Goal: Information Seeking & Learning: Learn about a topic

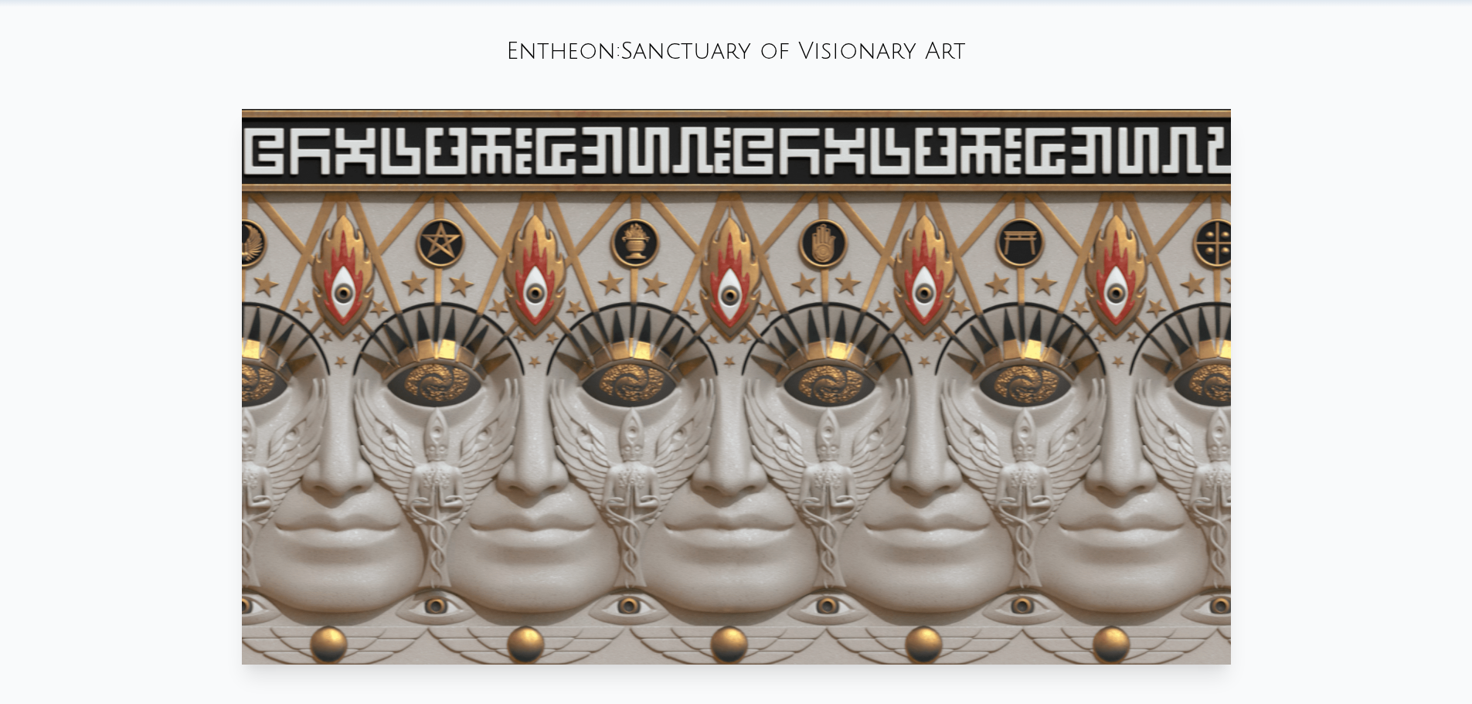
scroll to position [695, 0]
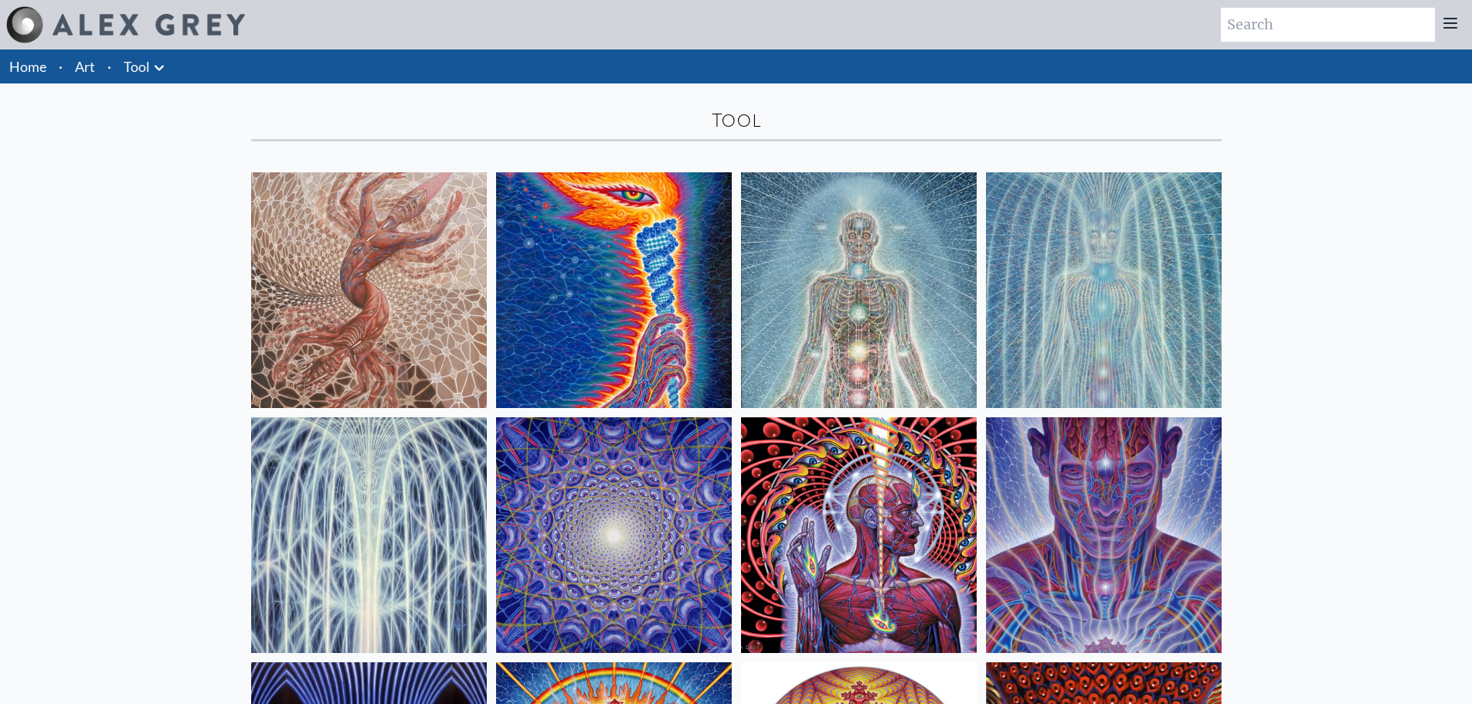
click at [413, 306] on img at bounding box center [369, 290] width 236 height 236
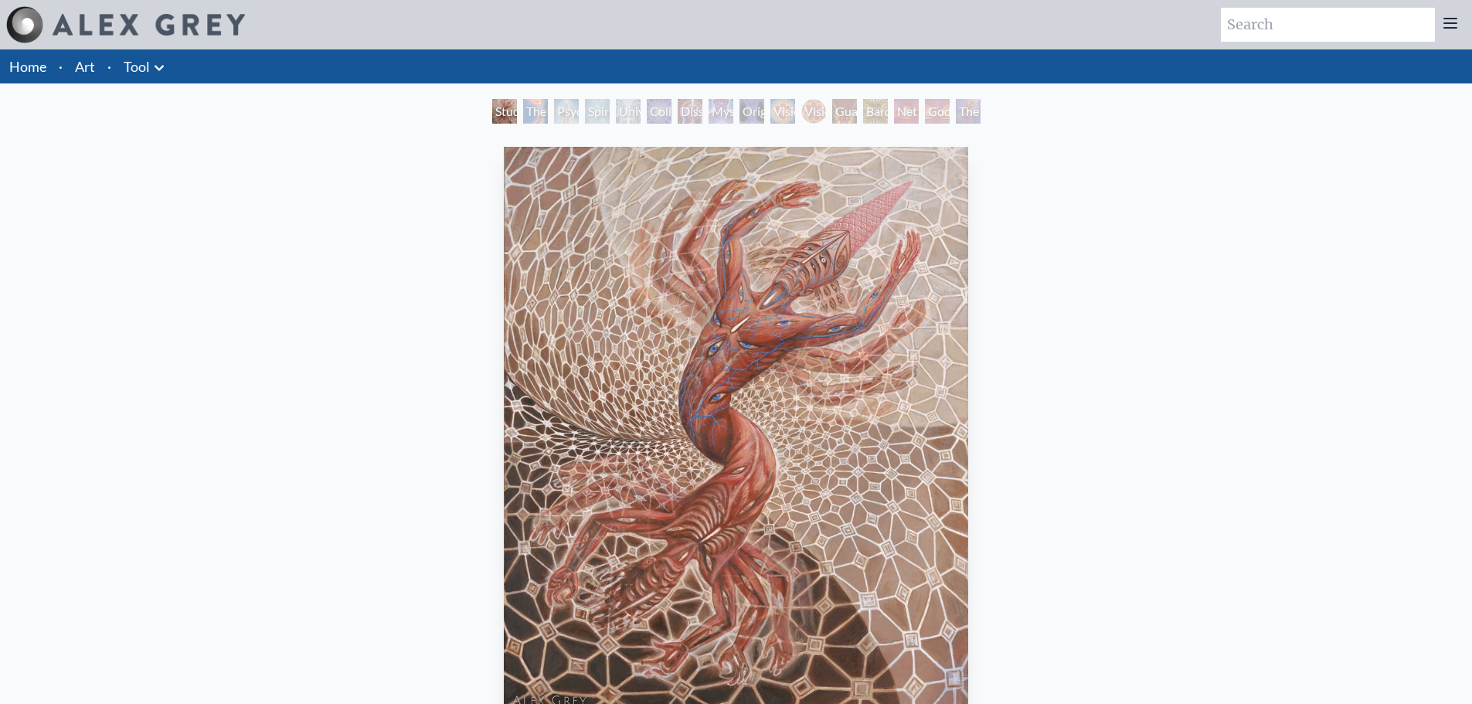
click at [535, 122] on div "The Torch" at bounding box center [535, 111] width 25 height 25
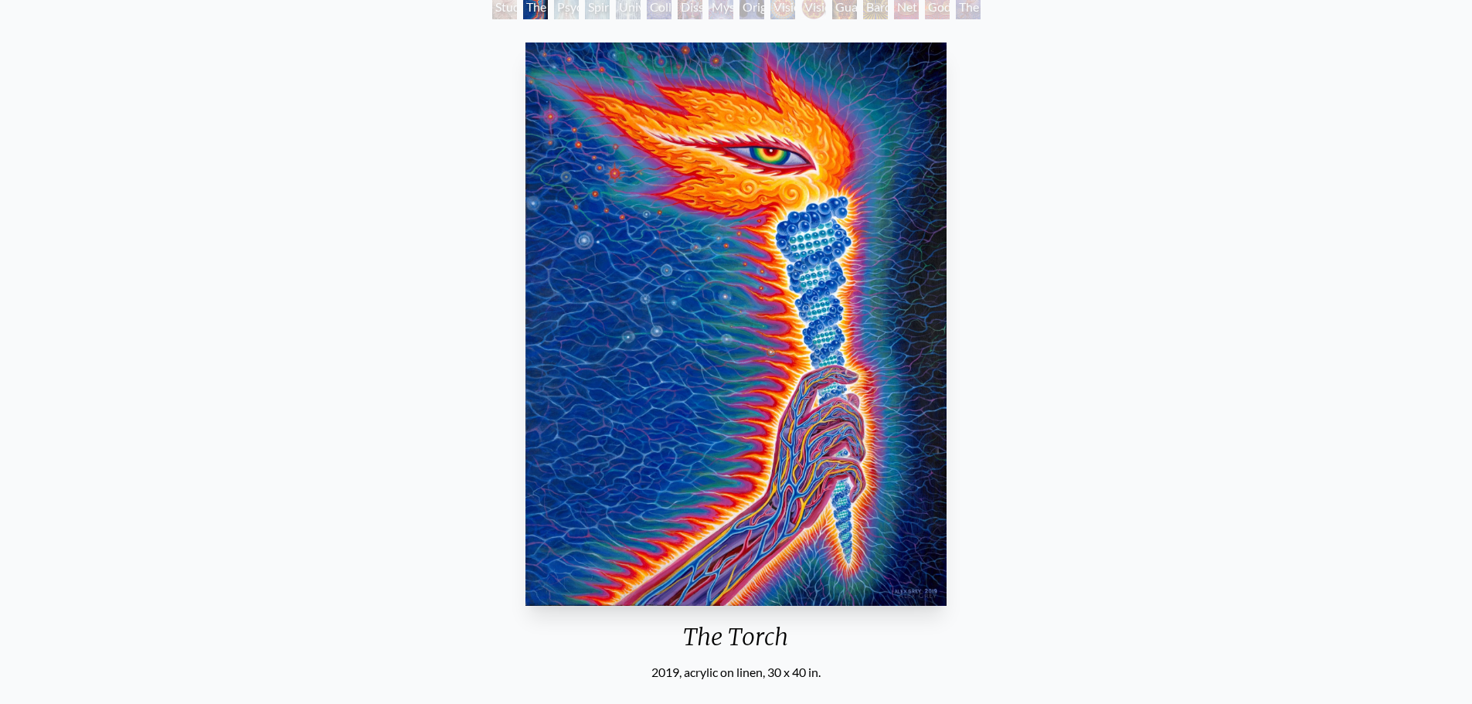
scroll to position [77, 0]
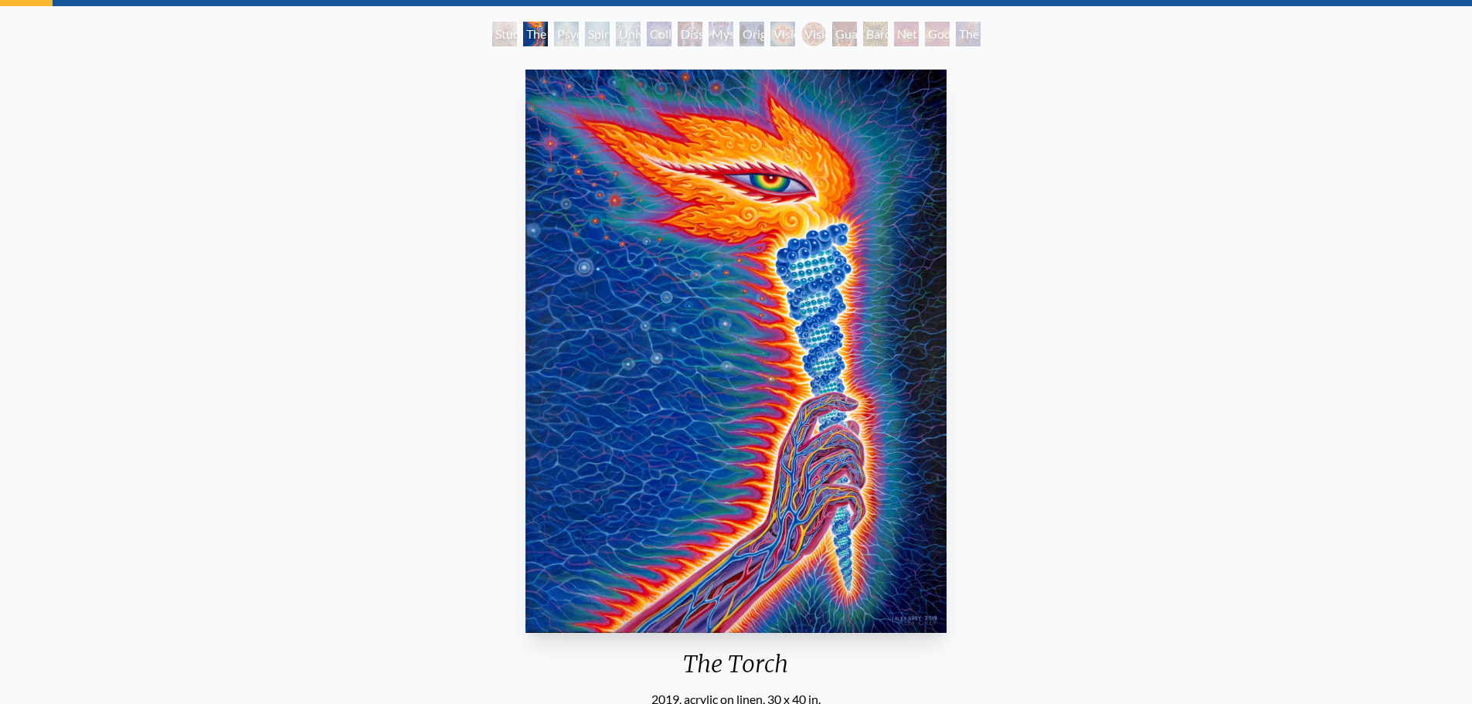
click at [565, 41] on div "Psychic Energy System" at bounding box center [566, 34] width 25 height 25
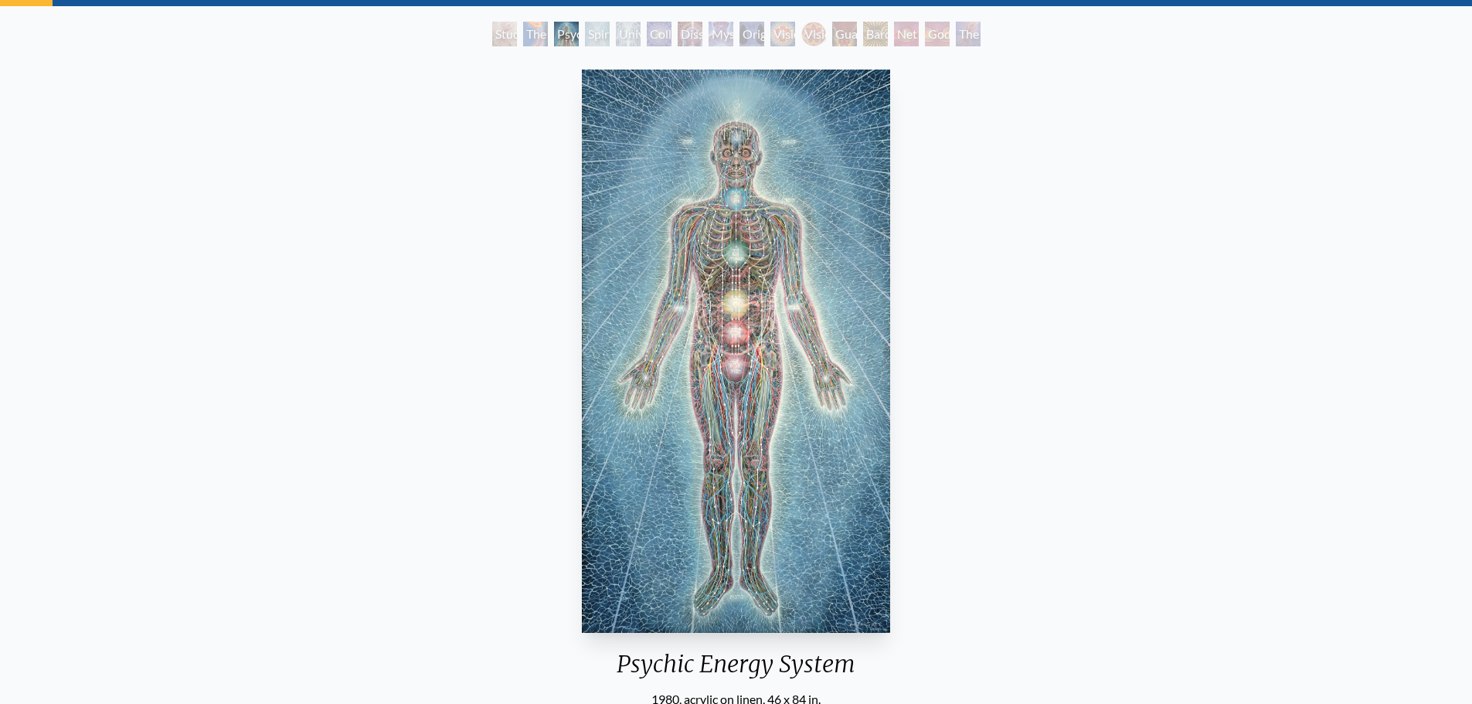
click at [579, 36] on div "Psychic Energy System" at bounding box center [566, 34] width 25 height 25
click at [593, 28] on div "Spiritual Energy System" at bounding box center [597, 34] width 25 height 25
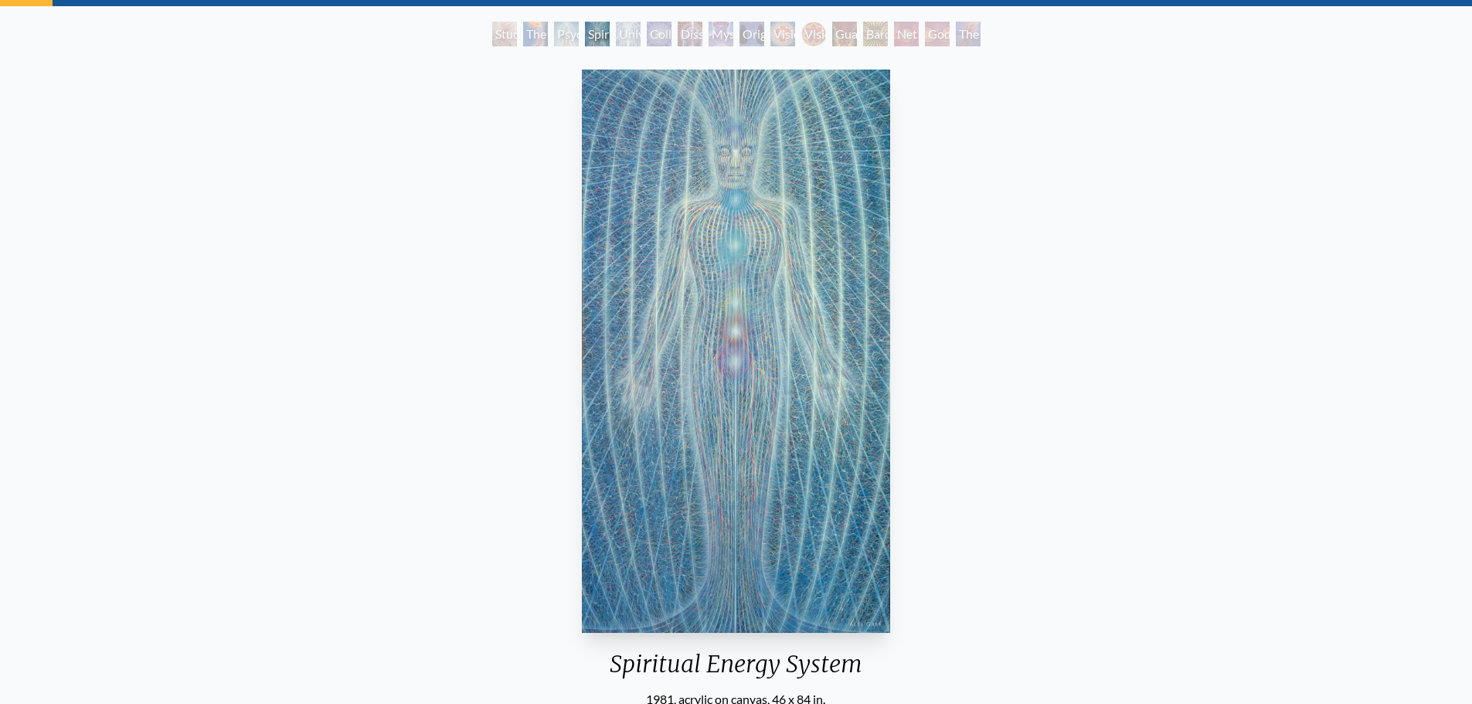
click at [832, 33] on div "Guardian of Infinite Vision" at bounding box center [844, 34] width 25 height 25
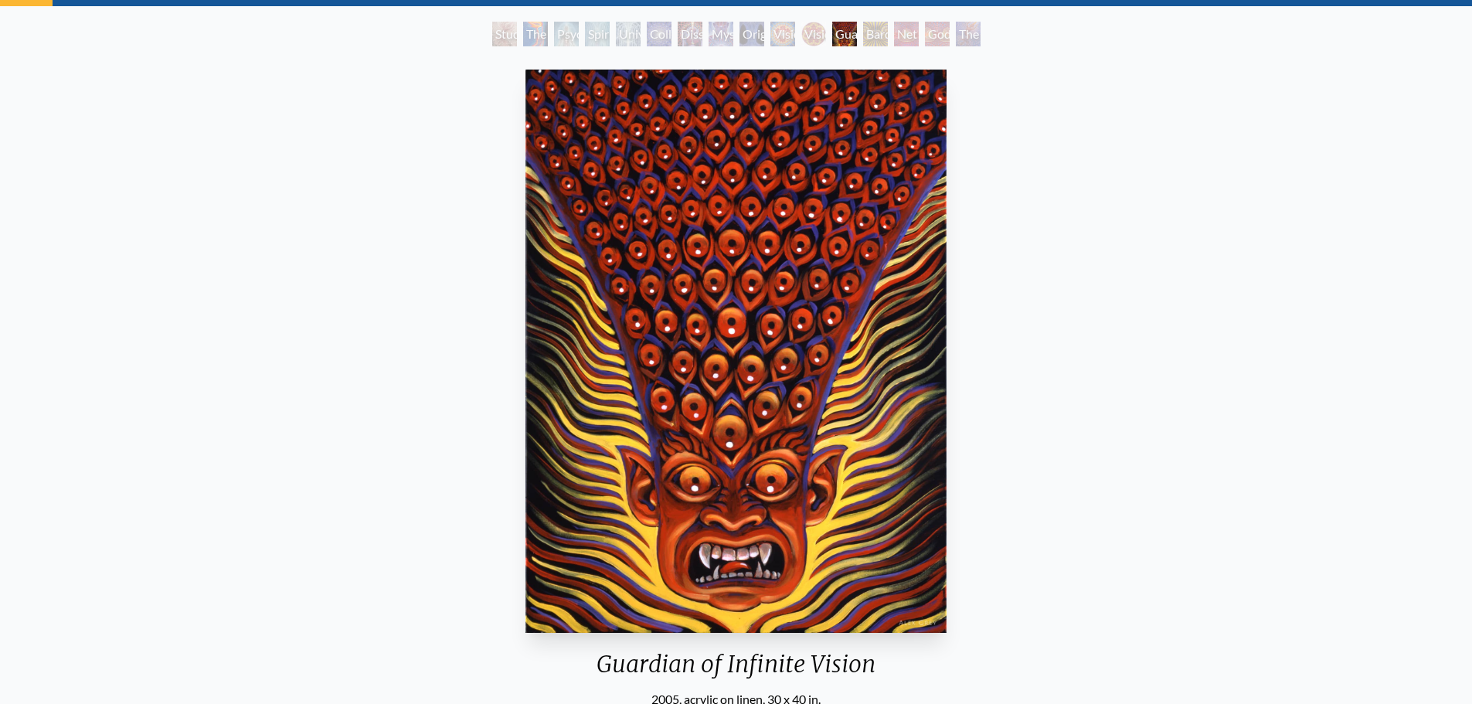
click at [795, 41] on div "Vision Crystal" at bounding box center [782, 34] width 25 height 25
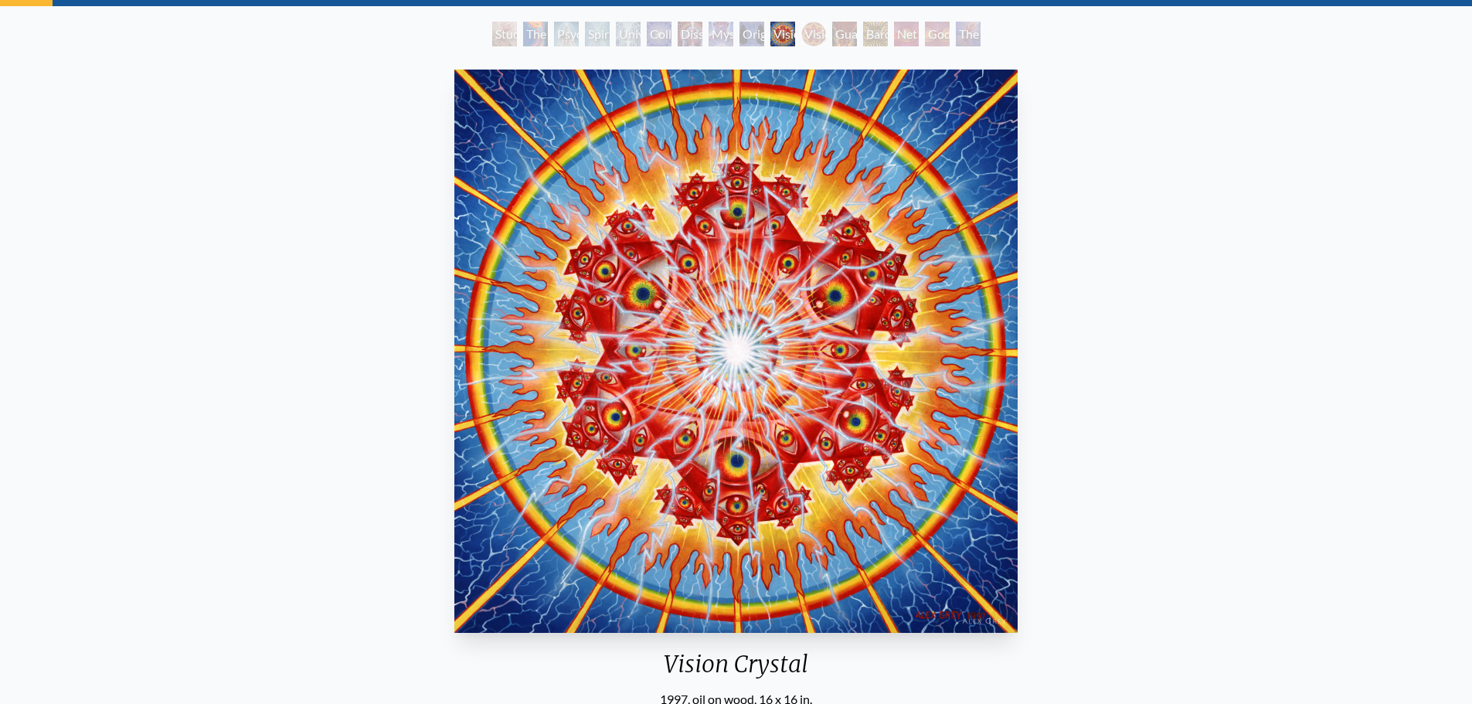
click at [745, 45] on div "Original Face" at bounding box center [752, 34] width 25 height 25
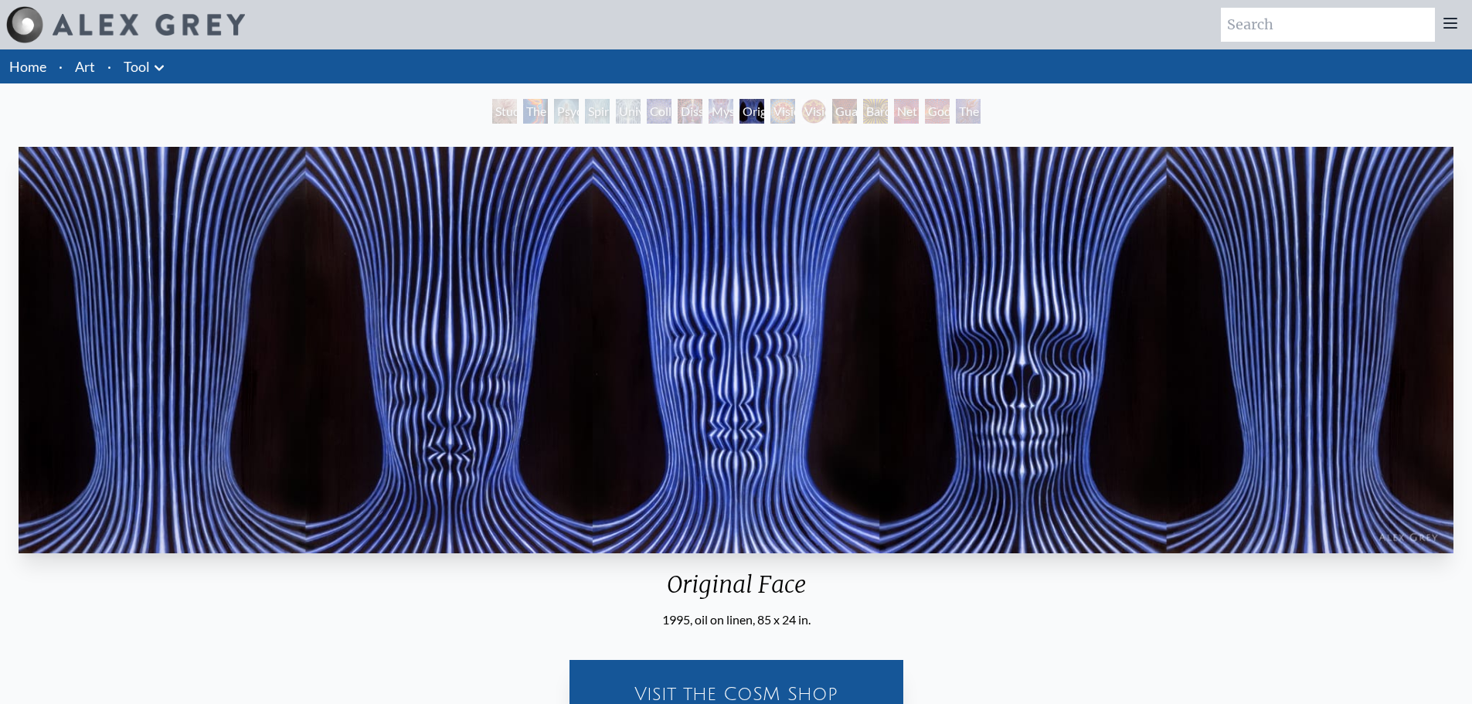
click at [950, 117] on div "Godself" at bounding box center [937, 111] width 25 height 25
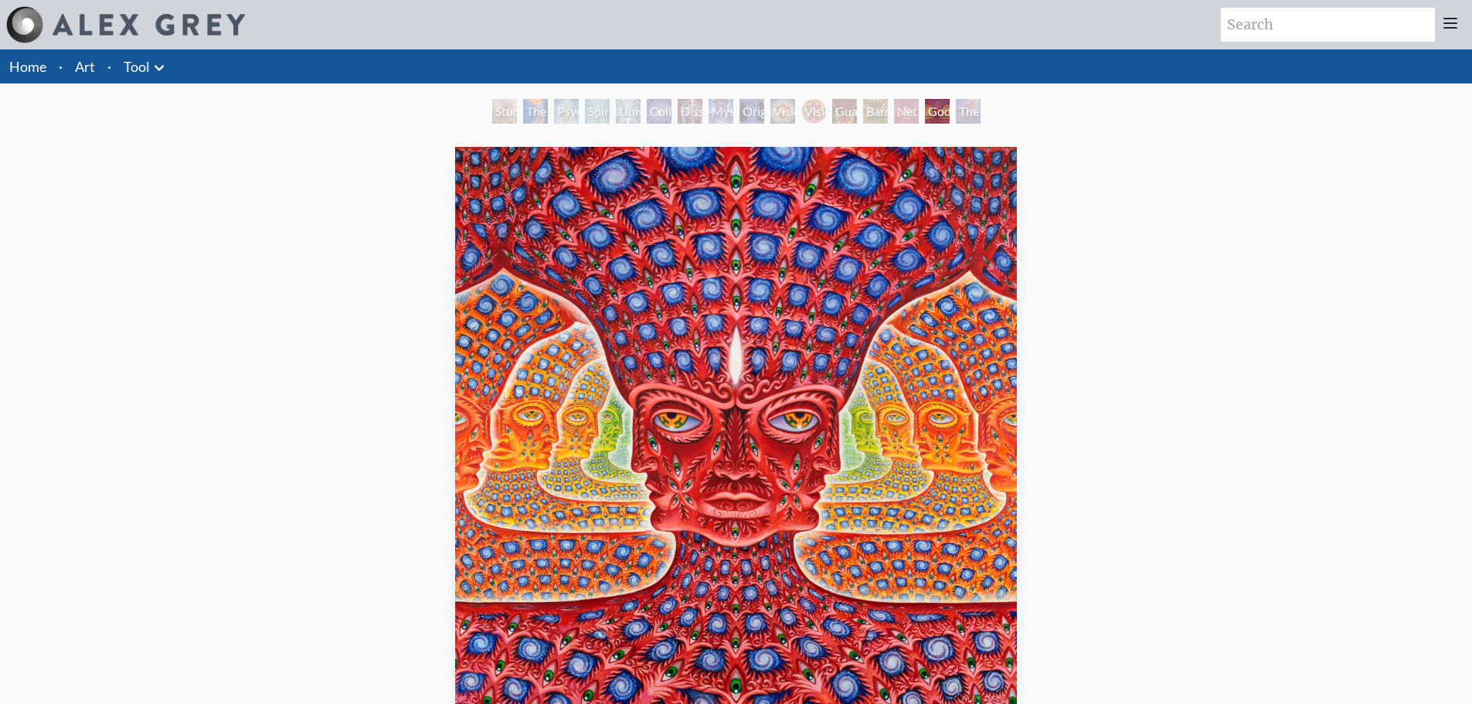
click at [964, 121] on div "The Great Turn" at bounding box center [968, 111] width 25 height 25
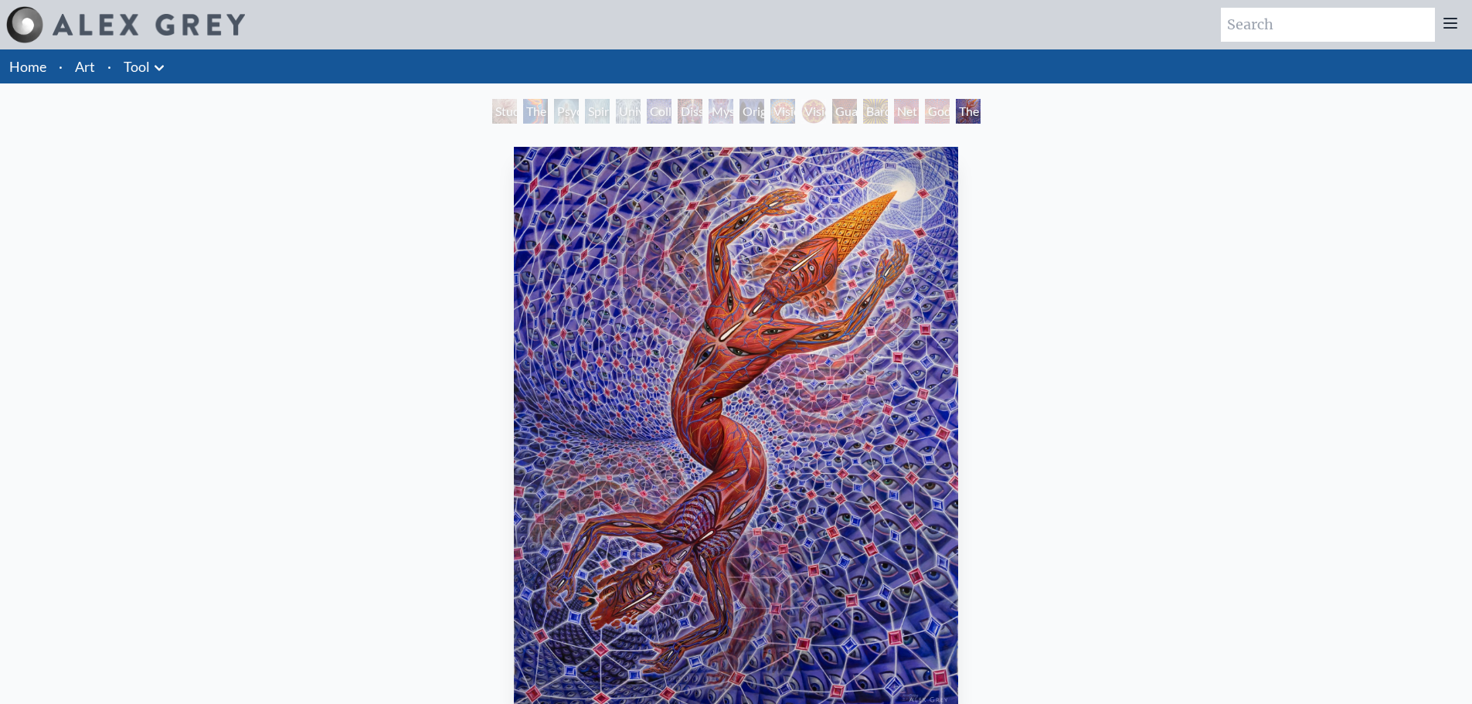
click at [59, 71] on li "·" at bounding box center [61, 66] width 16 height 34
click at [30, 71] on link "Home" at bounding box center [27, 66] width 37 height 17
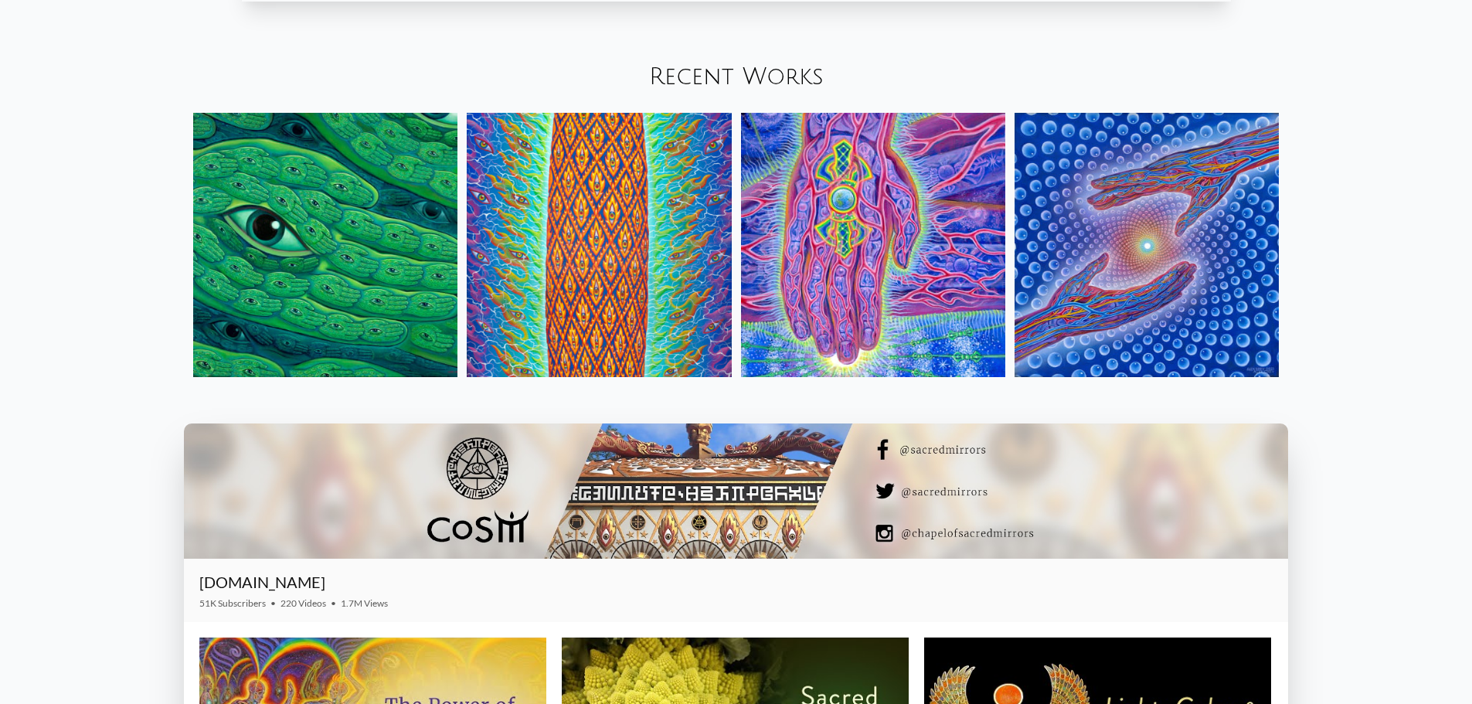
scroll to position [1623, 0]
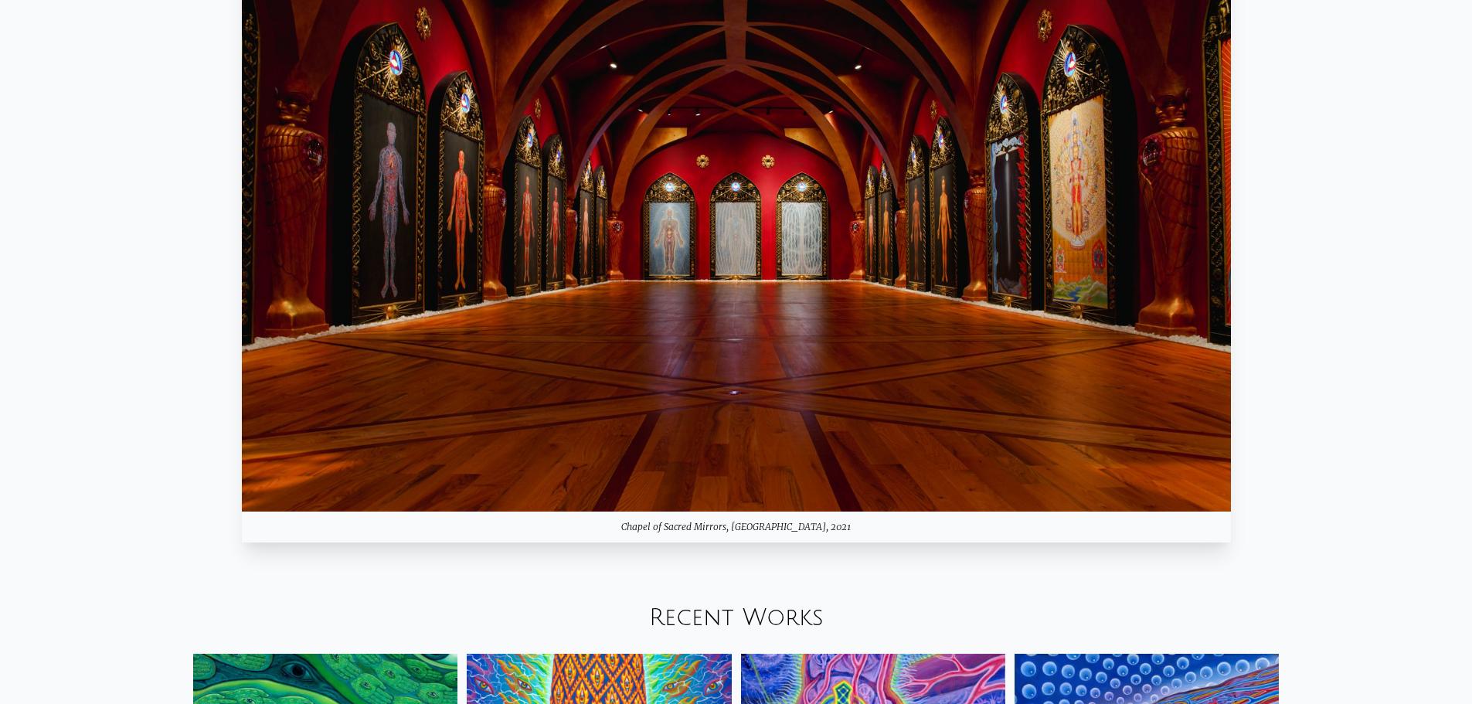
click at [903, 148] on img at bounding box center [736, 233] width 989 height 556
click at [735, 427] on img at bounding box center [736, 233] width 989 height 556
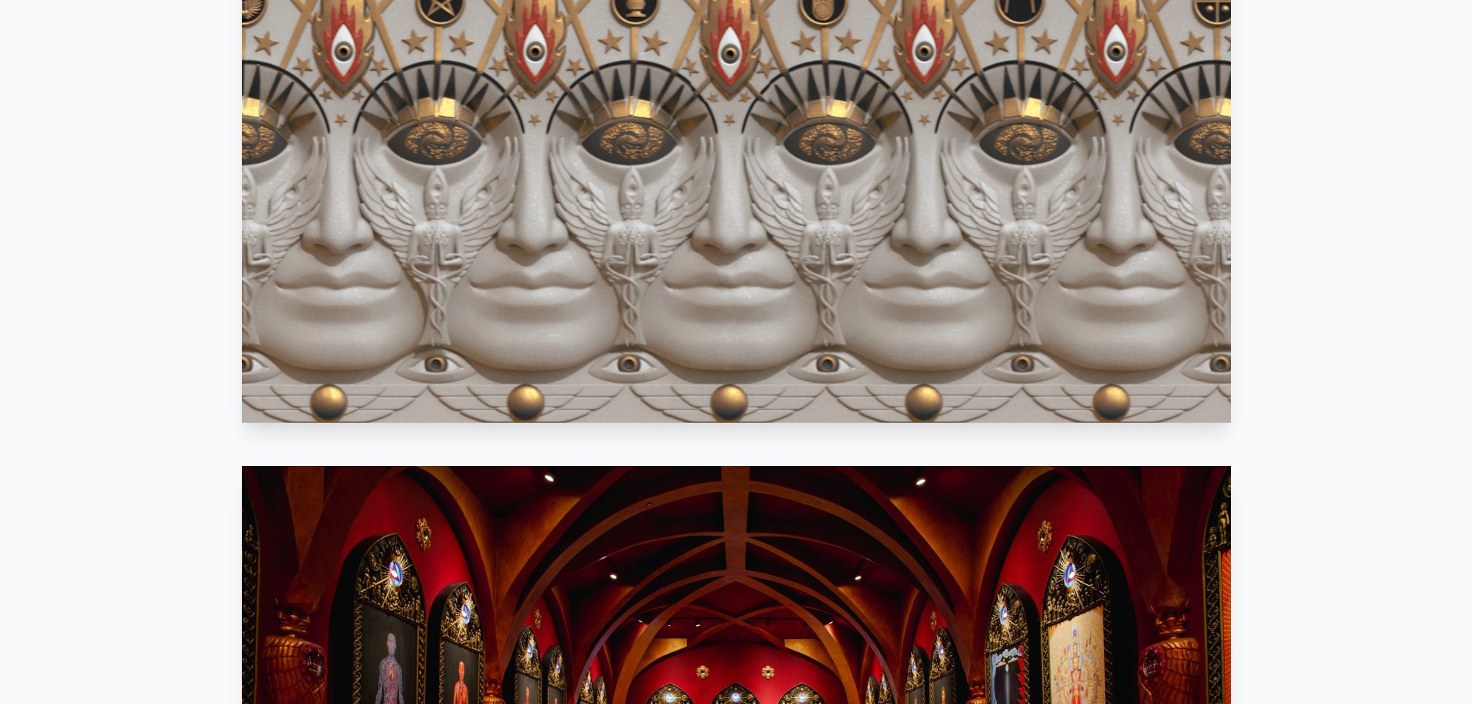
scroll to position [1082, 0]
